Goal: Book appointment/travel/reservation

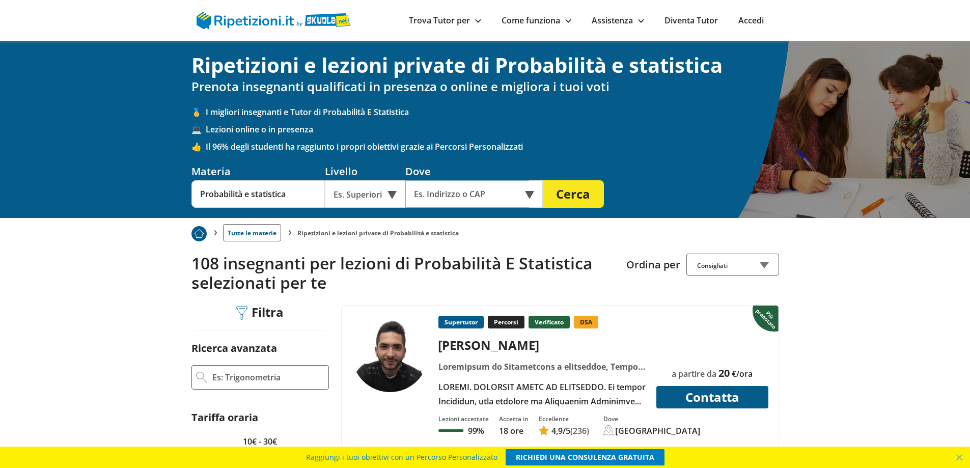
click at [477, 188] on input "text" at bounding box center [467, 193] width 124 height 27
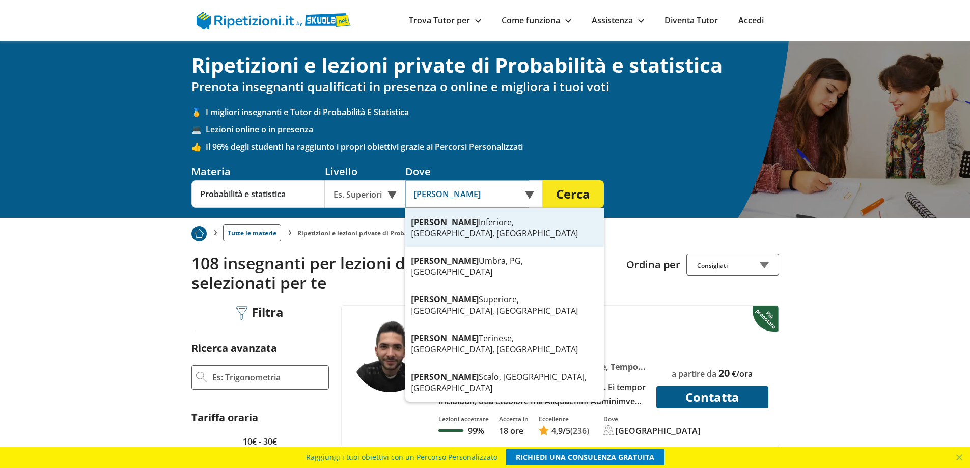
click at [477, 225] on div "[PERSON_NAME] Inferiore, [GEOGRAPHIC_DATA], [GEOGRAPHIC_DATA]" at bounding box center [504, 227] width 199 height 39
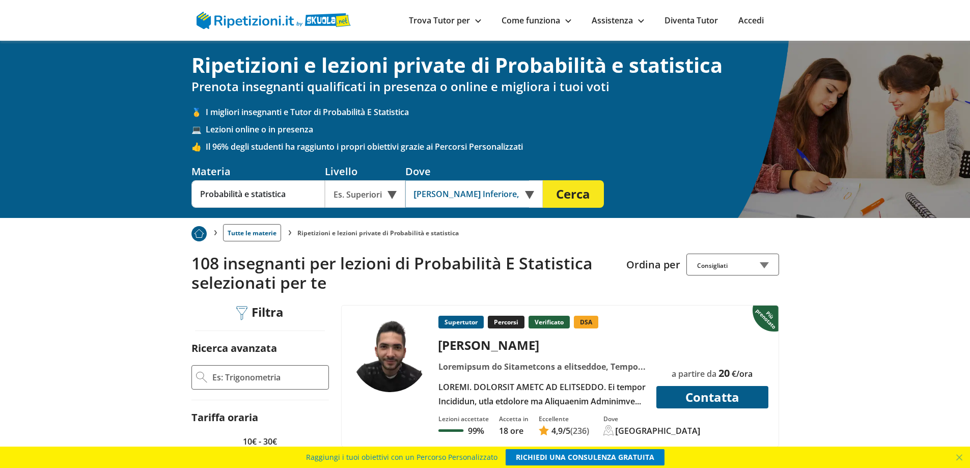
type input "[PERSON_NAME] Inferiore, [GEOGRAPHIC_DATA], [GEOGRAPHIC_DATA]"
click at [571, 193] on button "Cerca" at bounding box center [573, 193] width 61 height 27
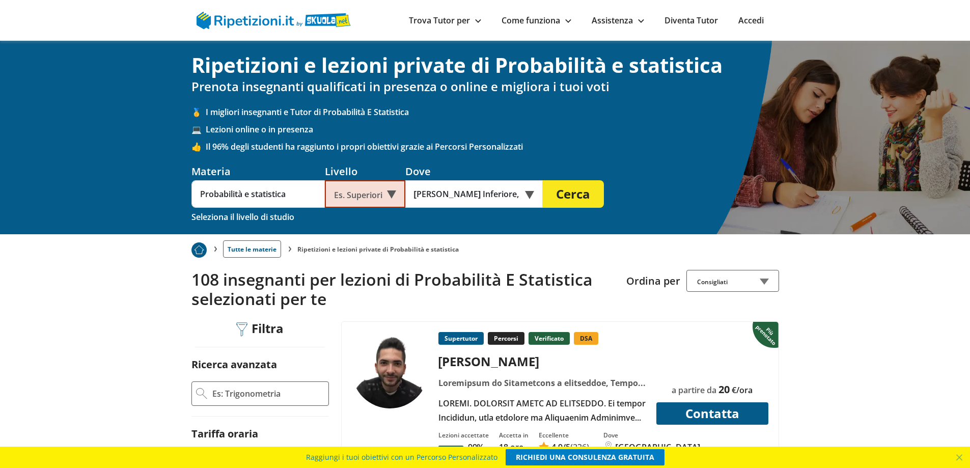
click at [376, 200] on div "Es. Superiori" at bounding box center [365, 193] width 80 height 27
click at [366, 215] on div "Università" at bounding box center [365, 218] width 70 height 20
click at [576, 191] on button "Cerca" at bounding box center [573, 193] width 61 height 27
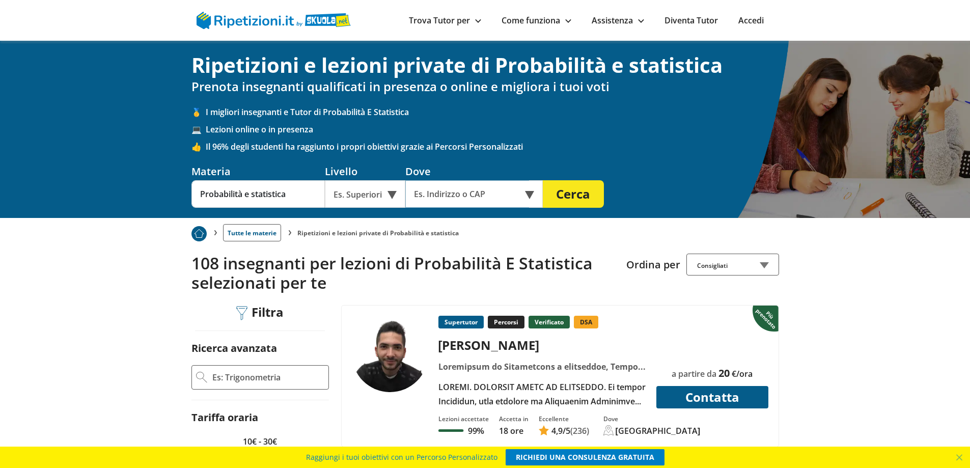
click at [449, 196] on input "text" at bounding box center [467, 193] width 124 height 27
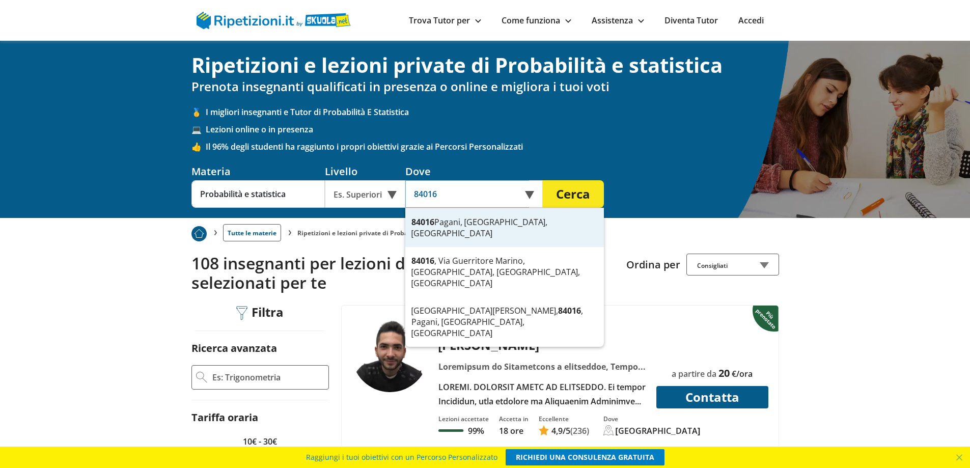
click at [463, 225] on div "84016 Pagani, [GEOGRAPHIC_DATA], [GEOGRAPHIC_DATA]" at bounding box center [504, 227] width 199 height 39
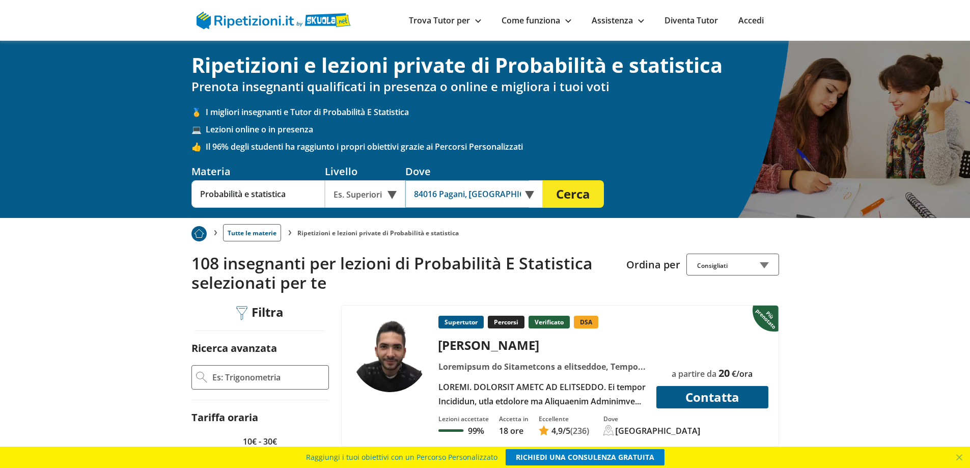
type input "84016 Pagani, [GEOGRAPHIC_DATA], [GEOGRAPHIC_DATA]"
click at [555, 195] on button "Cerca" at bounding box center [573, 193] width 61 height 27
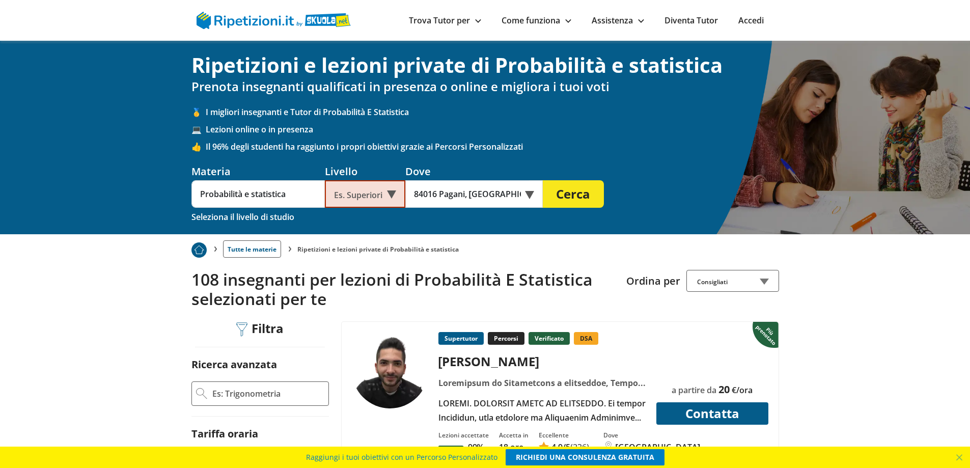
click at [555, 195] on button "Cerca" at bounding box center [573, 193] width 61 height 27
click at [357, 195] on div "Es. Superiori" at bounding box center [365, 193] width 80 height 27
click at [382, 195] on div "Es. Superiori" at bounding box center [365, 193] width 80 height 27
click at [370, 216] on div "Università" at bounding box center [365, 218] width 70 height 20
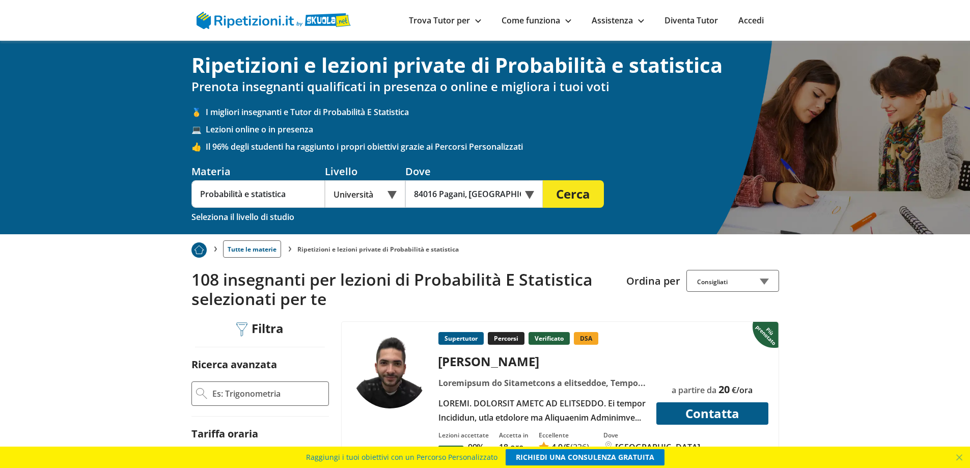
click at [580, 199] on button "Cerca" at bounding box center [573, 193] width 61 height 27
